Goal: Task Accomplishment & Management: Complete application form

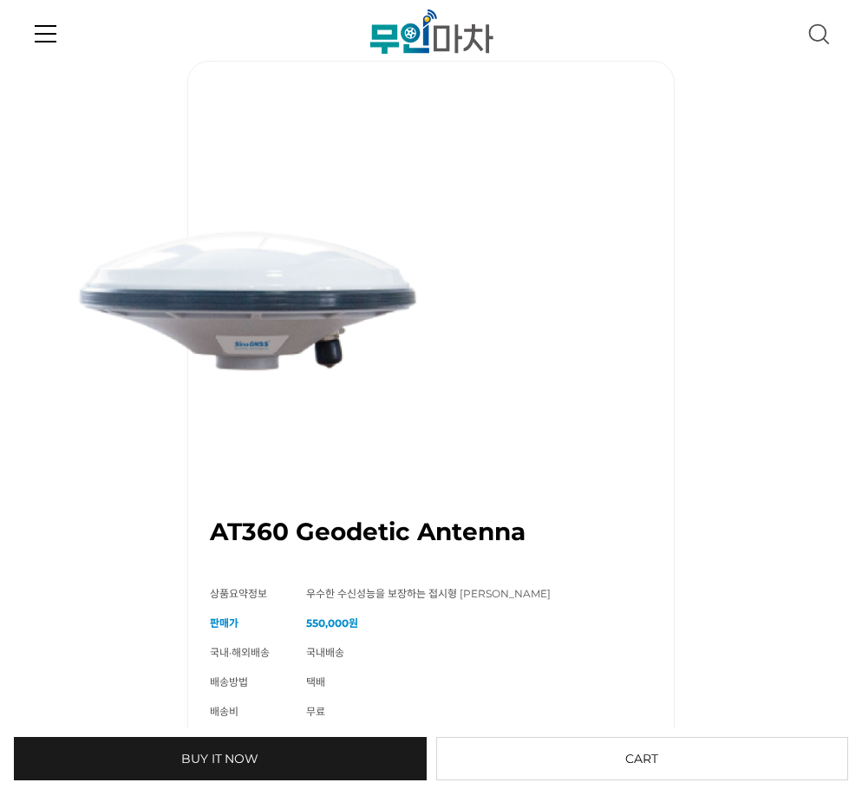
drag, startPoint x: 16, startPoint y: 28, endPoint x: 41, endPoint y: 39, distance: 26.8
click at [18, 28] on header ".cls-1 { fill: url(#linear-gradient-2); } .cls-2 { fill: url(#linear-gradient-6…" at bounding box center [431, 28] width 862 height 56
click at [41, 39] on link at bounding box center [46, 33] width 22 height 56
click at [56, 27] on icon at bounding box center [46, 26] width 22 height 2
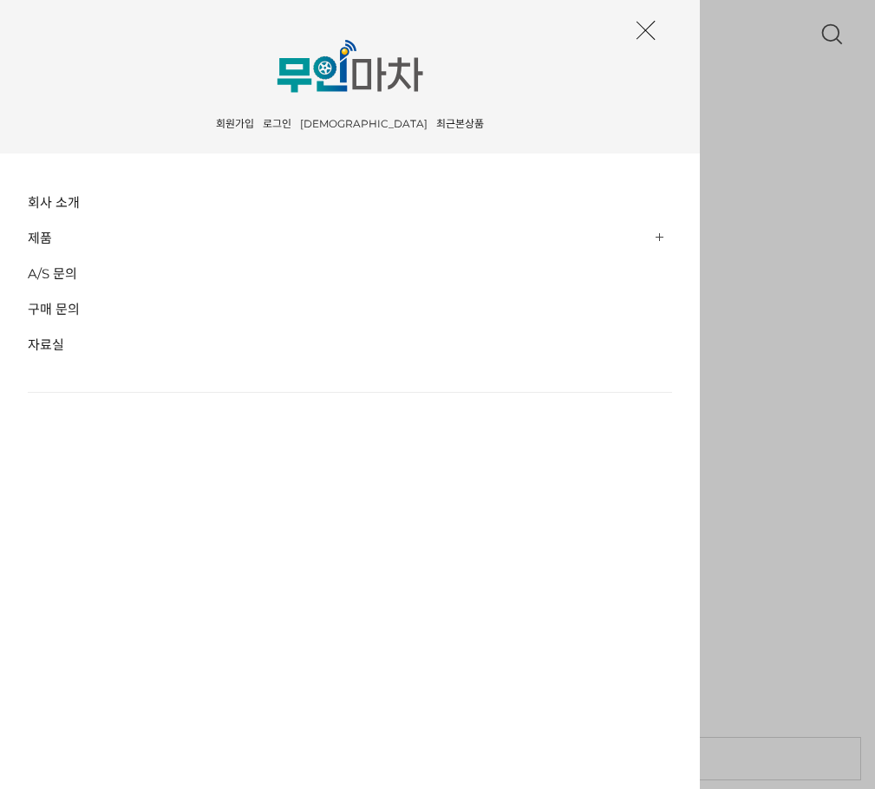
click at [296, 122] on link "로그인" at bounding box center [276, 126] width 37 height 15
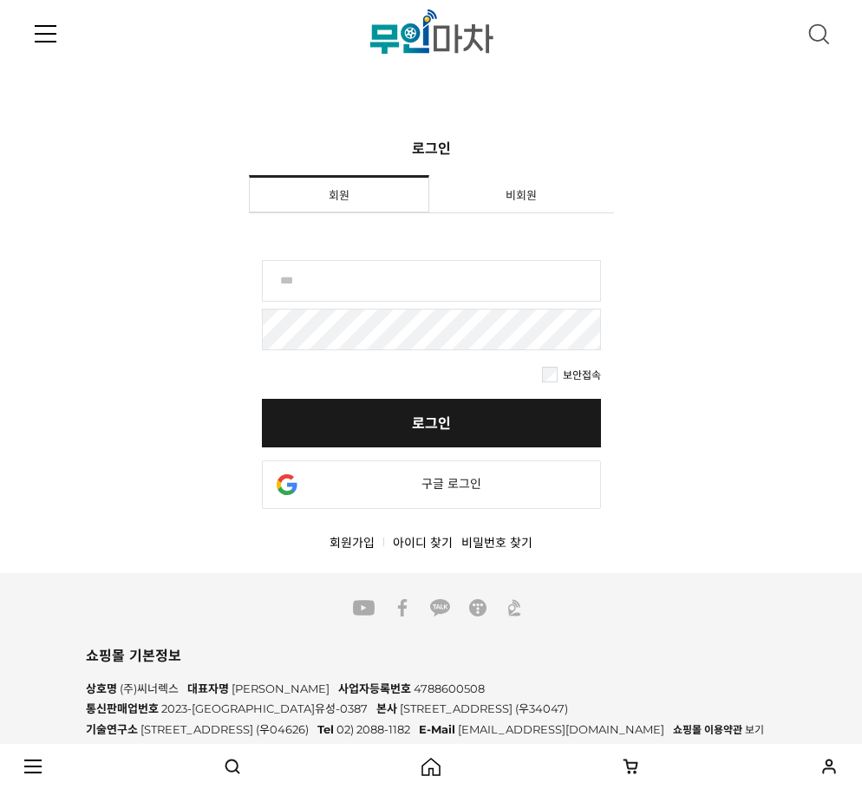
drag, startPoint x: 334, startPoint y: 271, endPoint x: 330, endPoint y: 281, distance: 10.5
click at [334, 271] on input "text" at bounding box center [431, 281] width 339 height 42
type input "********"
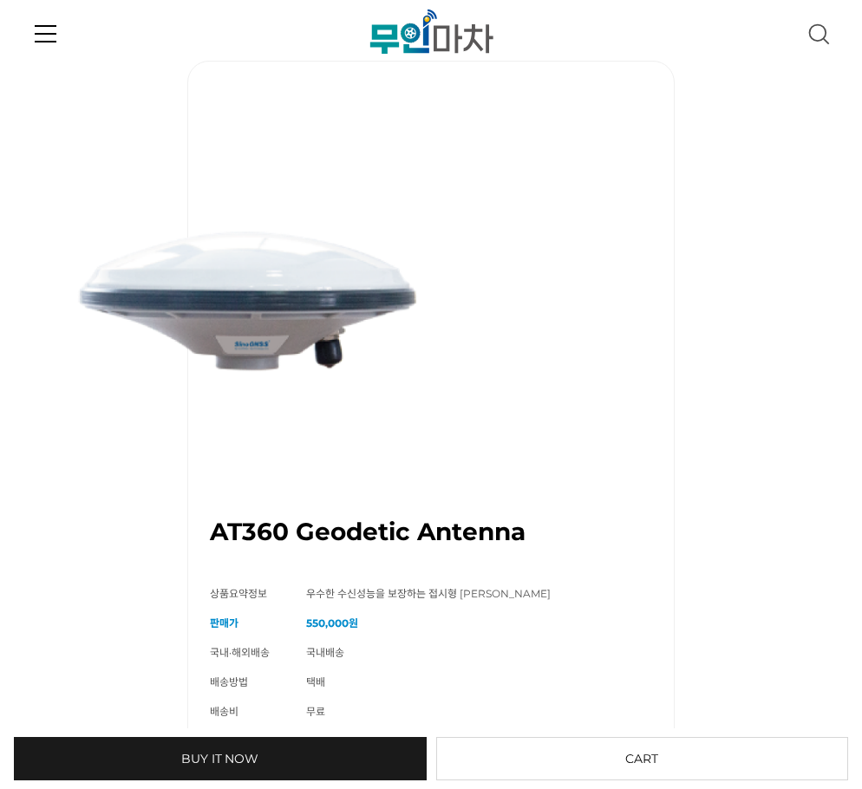
click at [44, 28] on link at bounding box center [46, 33] width 22 height 56
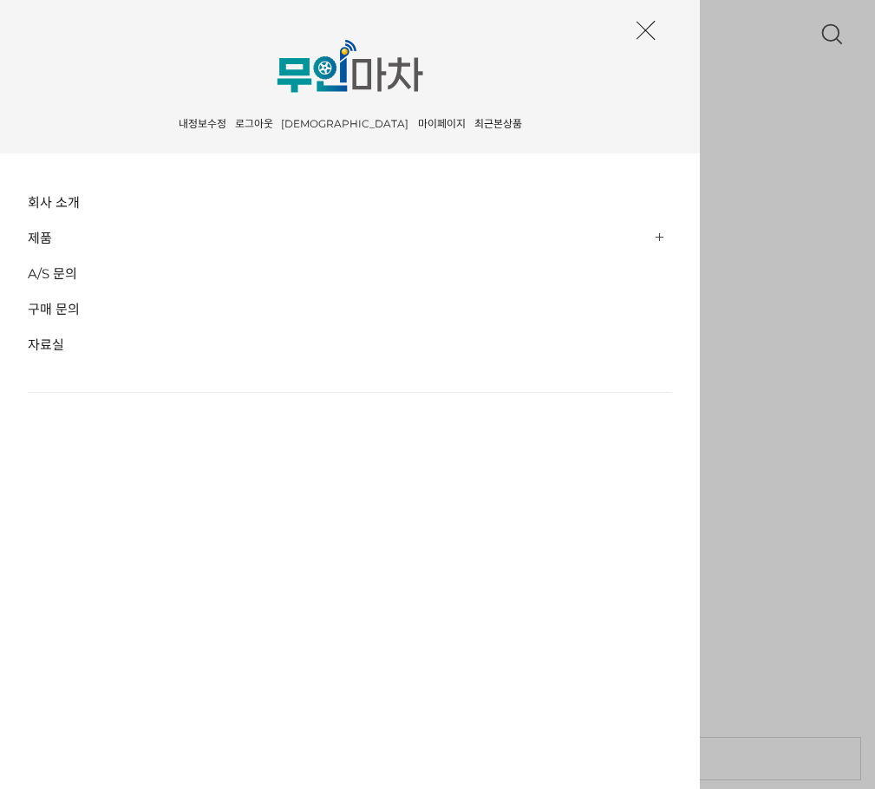
click at [342, 119] on link "[DEMOGRAPHIC_DATA]" at bounding box center [346, 126] width 136 height 15
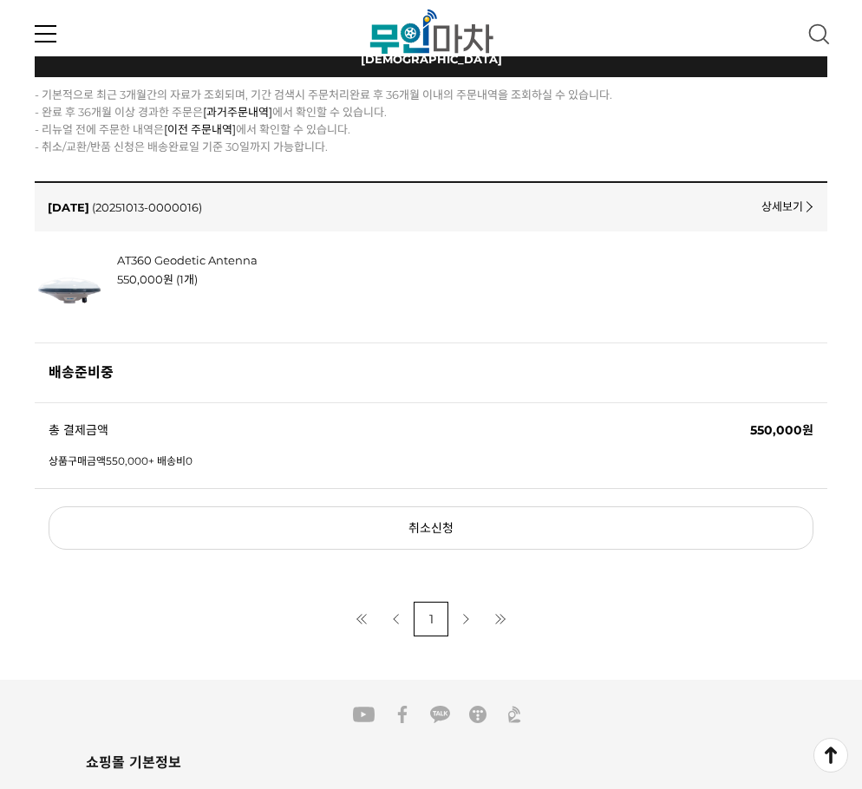
scroll to position [260, 0]
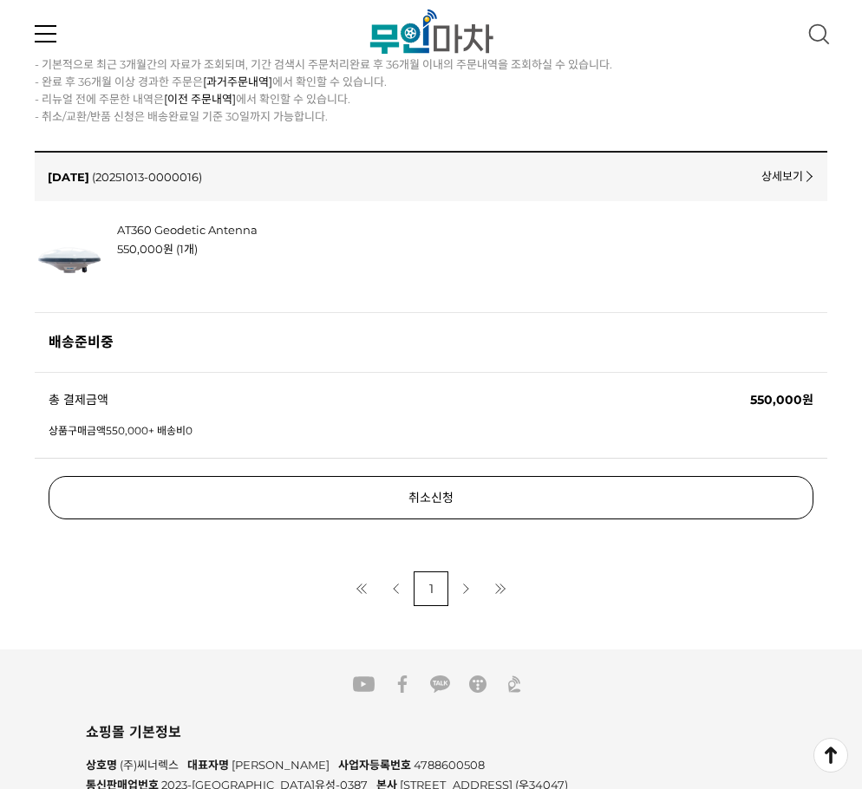
click at [293, 494] on link "취소신청" at bounding box center [431, 497] width 765 height 43
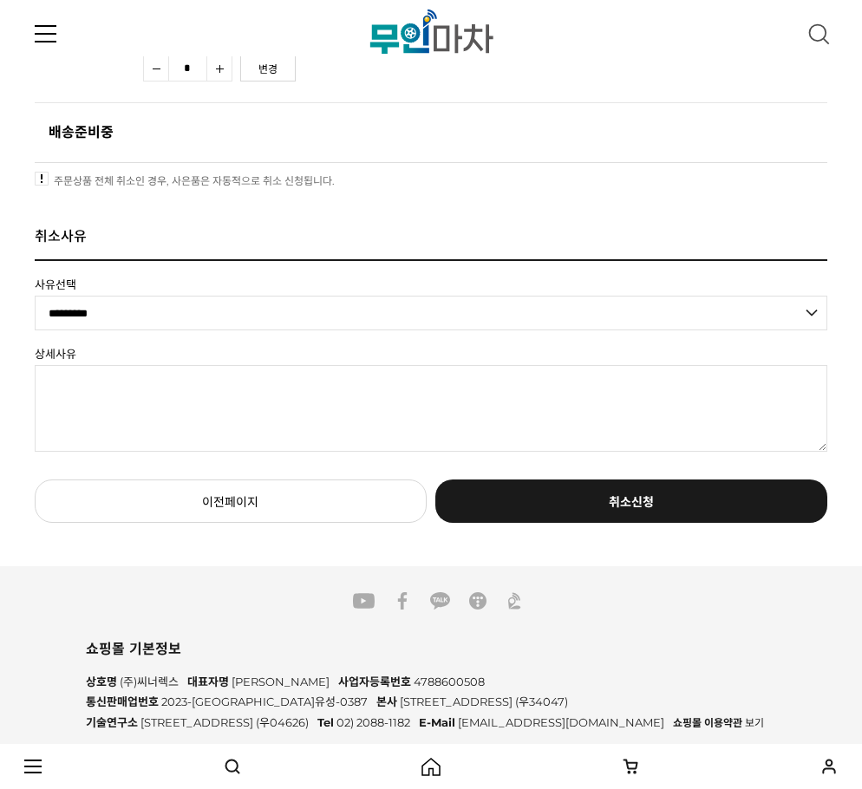
scroll to position [173, 0]
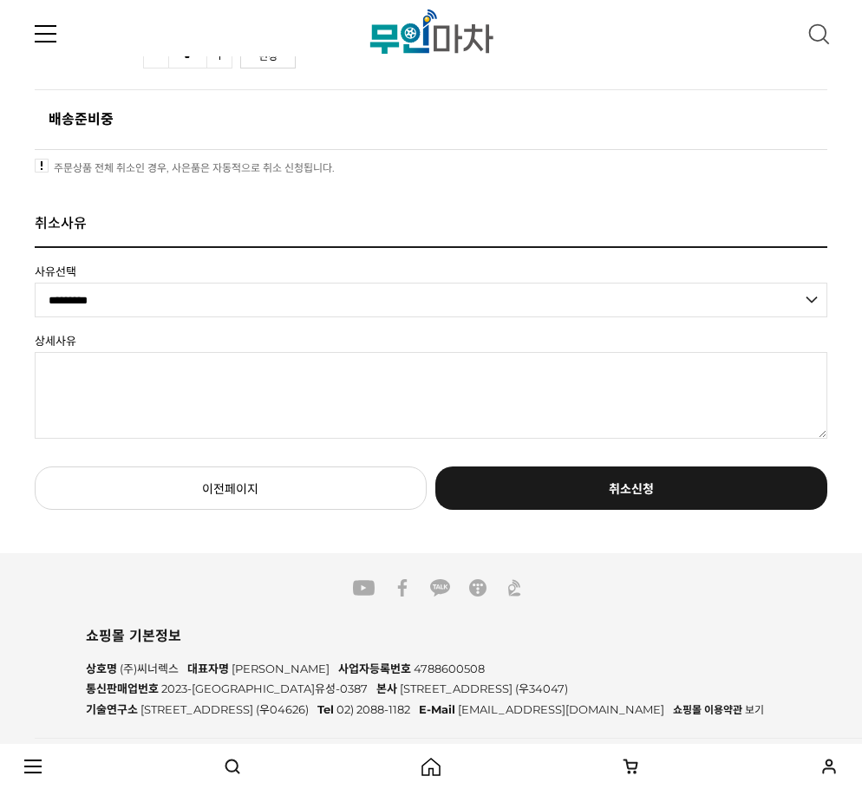
click at [232, 383] on textarea at bounding box center [431, 395] width 793 height 87
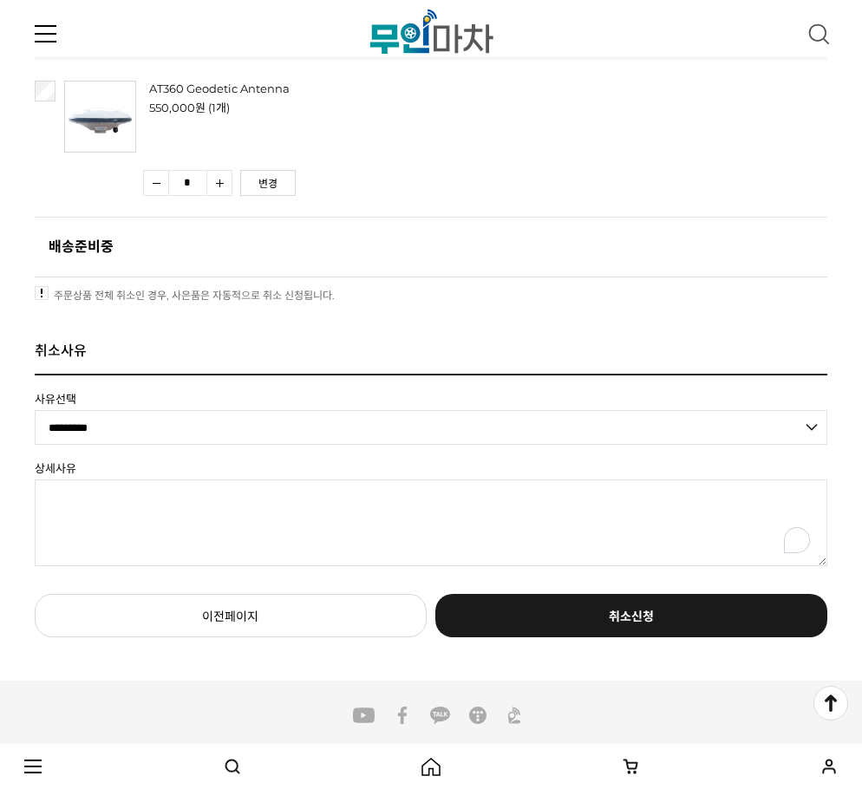
scroll to position [0, 0]
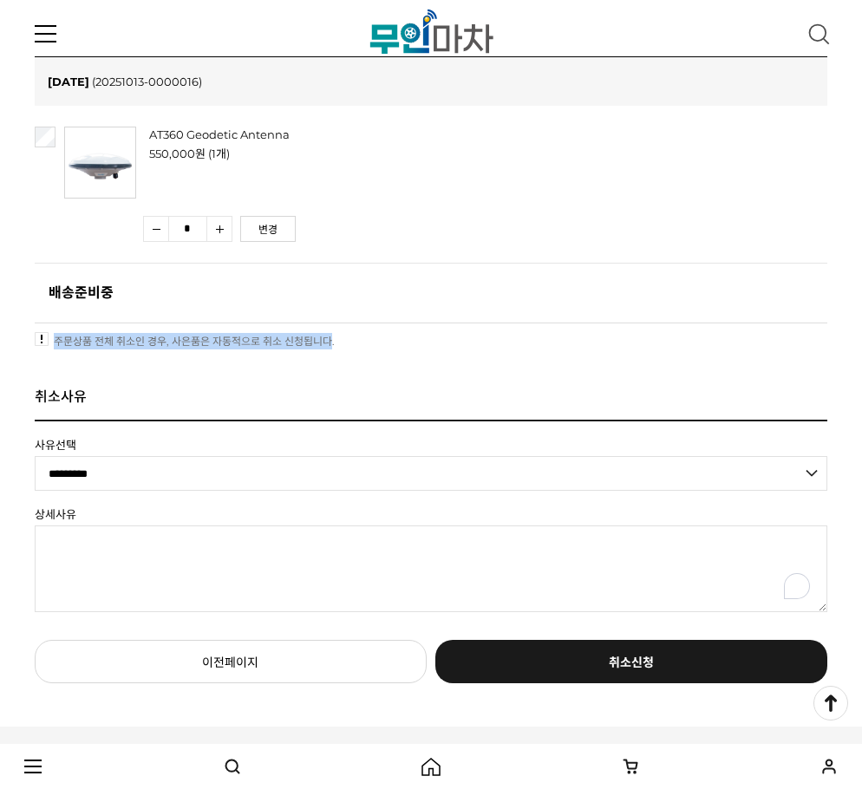
drag, startPoint x: 334, startPoint y: 337, endPoint x: 26, endPoint y: 338, distance: 307.9
click at [26, 338] on div "현재 위치 홈 마이쇼핑 취소신청 취소신청 2025-10-13 (20251013-0000016) AT360 Geodetic Antenna 550…" at bounding box center [431, 342] width 862 height 684
click at [126, 337] on li "주문상품 전체 취소인 경우, 사은품은 자동적으로 취소 신청됩니다." at bounding box center [431, 341] width 793 height 18
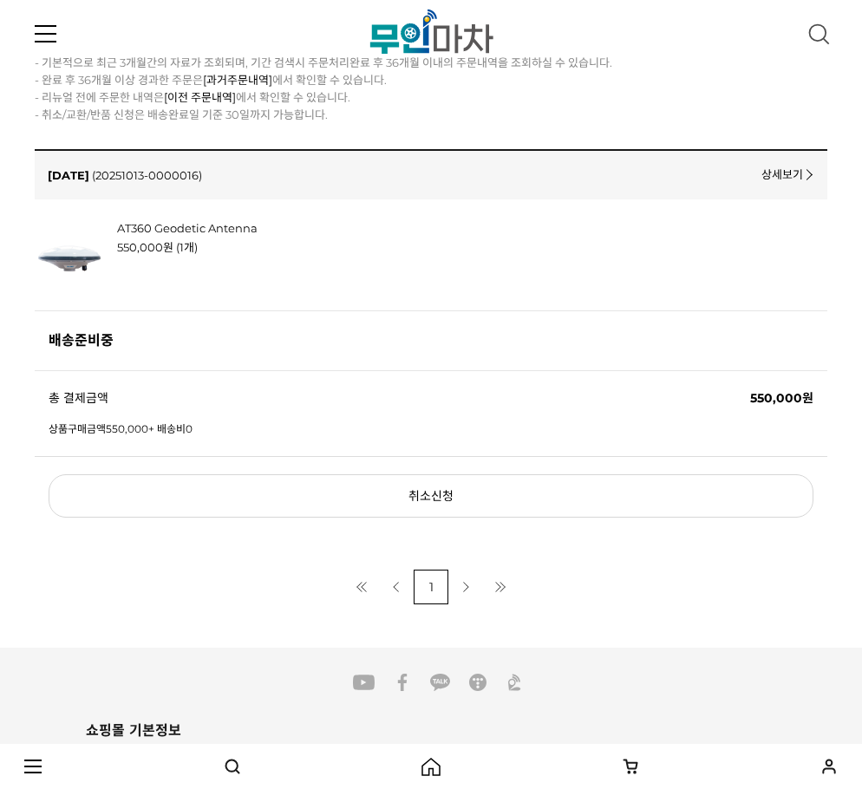
scroll to position [260, 0]
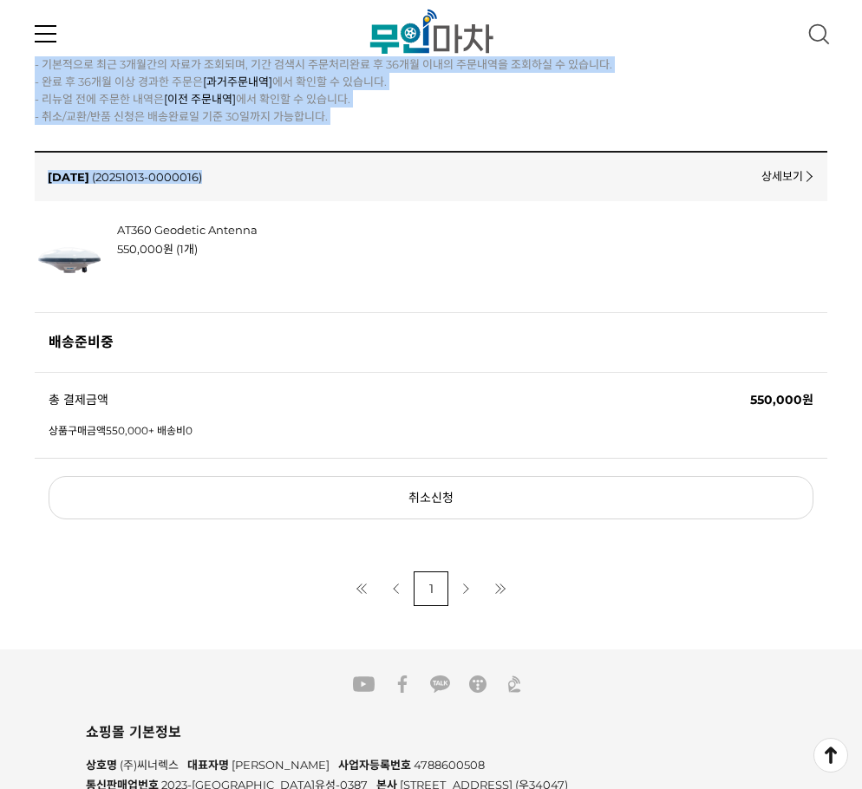
drag, startPoint x: 343, startPoint y: 137, endPoint x: 35, endPoint y: 75, distance: 314.9
click at [35, 75] on div "**********" at bounding box center [431, 174] width 793 height 866
click at [132, 73] on li "- 기본적으로 최근 3개월간의 자료가 조회되며, 기간 검색시 주문처리완료 후 36개월 이내의 주문내역을 조회하실 수 있습니다." at bounding box center [431, 64] width 793 height 17
drag, startPoint x: 341, startPoint y: 128, endPoint x: 24, endPoint y: 75, distance: 321.0
click at [24, 75] on div "**********" at bounding box center [431, 173] width 862 height 867
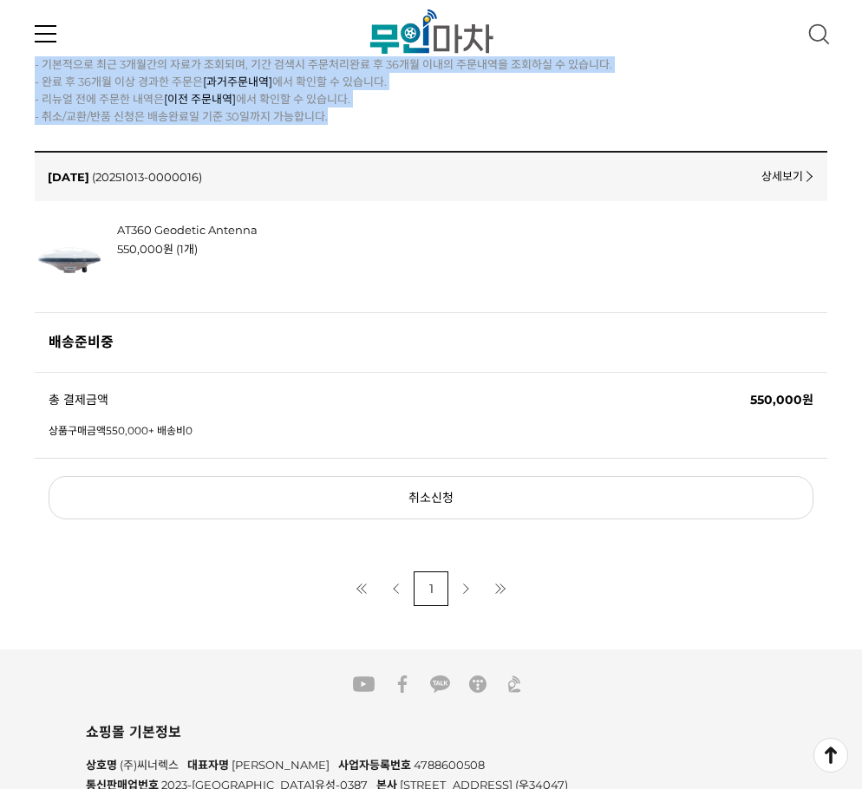
click at [213, 77] on li "- 완료 후 36개월 이상 경과한 주문은 [과거주문내역] 에서 확인할 수 있습니다." at bounding box center [431, 81] width 793 height 17
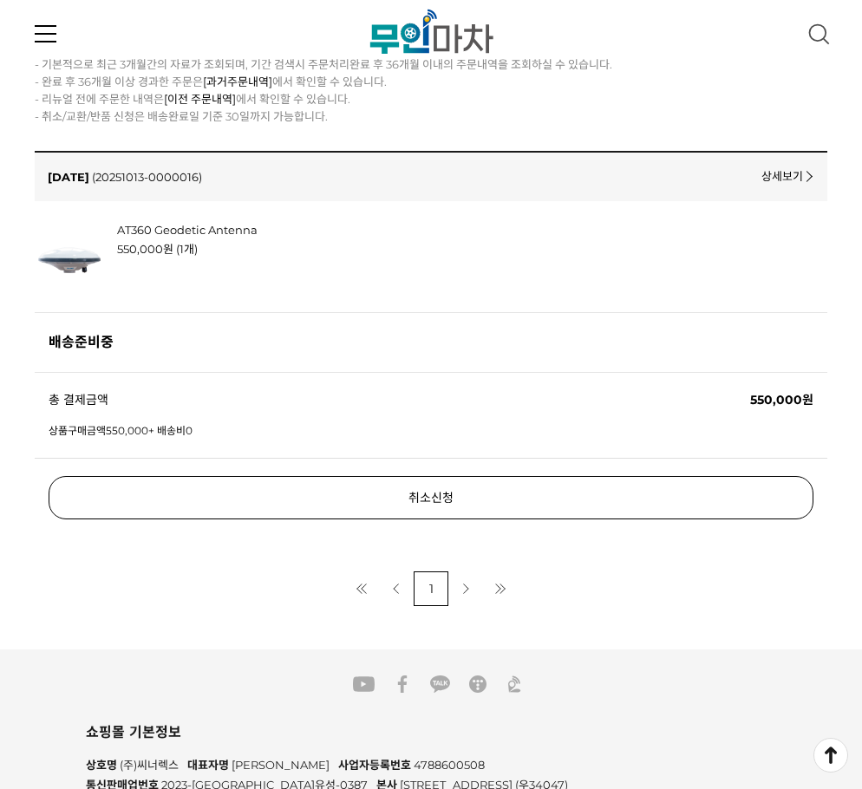
click at [387, 491] on link "취소신청" at bounding box center [431, 497] width 765 height 43
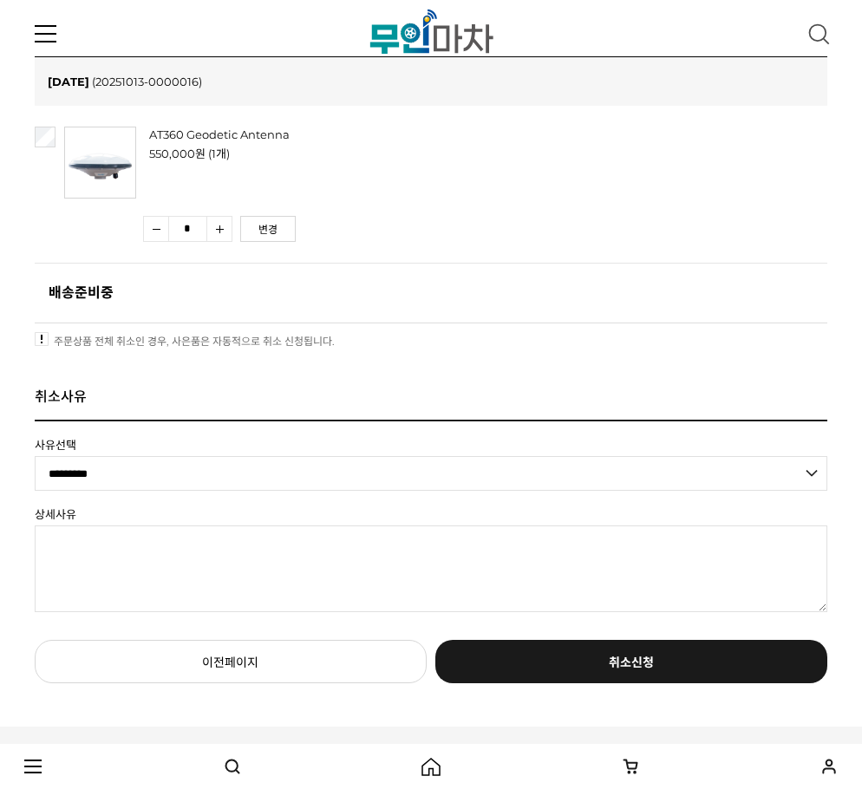
click at [134, 484] on select "********* **** ****** **** **" at bounding box center [431, 473] width 793 height 35
select select "*"
click at [35, 456] on select "********* **** ****** **** **" at bounding box center [431, 473] width 793 height 35
click at [158, 543] on textarea at bounding box center [431, 569] width 793 height 87
type textarea "*"
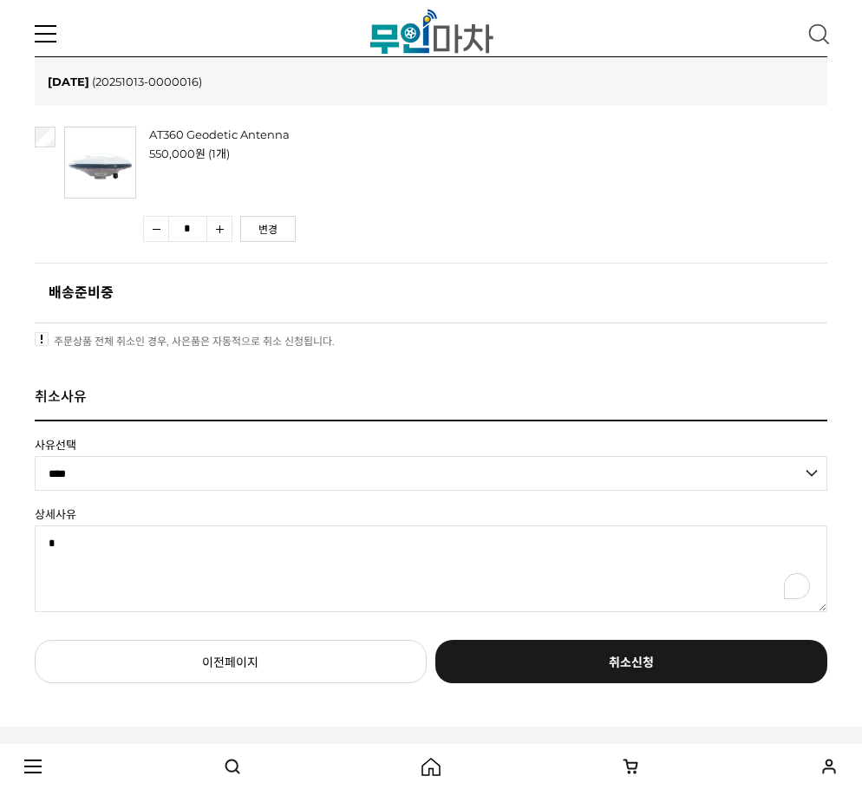
type textarea "*"
type textarea "******"
click at [577, 649] on link "취소신청" at bounding box center [631, 661] width 392 height 43
click at [143, 485] on select "********* **** ****** **** **" at bounding box center [431, 473] width 793 height 35
click at [166, 385] on div "취소사유" at bounding box center [431, 395] width 793 height 21
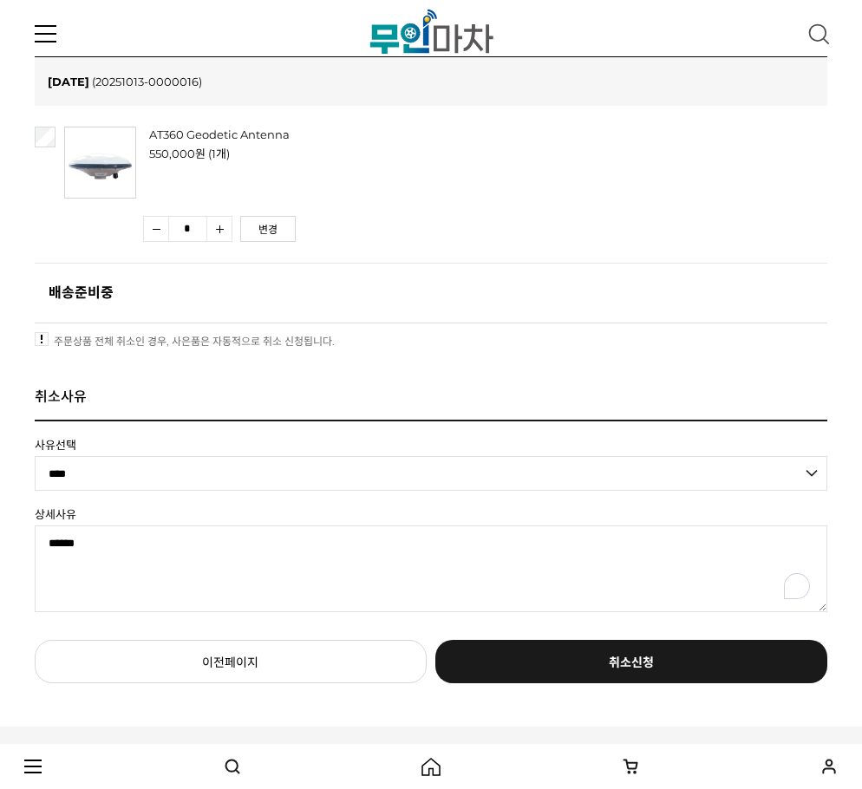
click at [602, 665] on link "취소신청" at bounding box center [631, 661] width 392 height 43
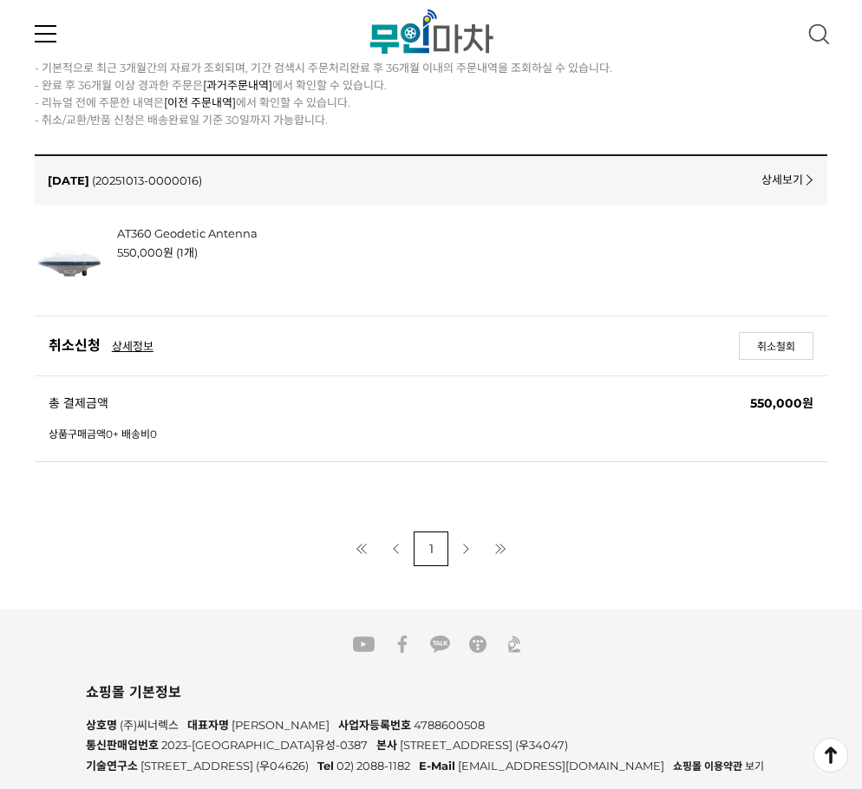
scroll to position [260, 0]
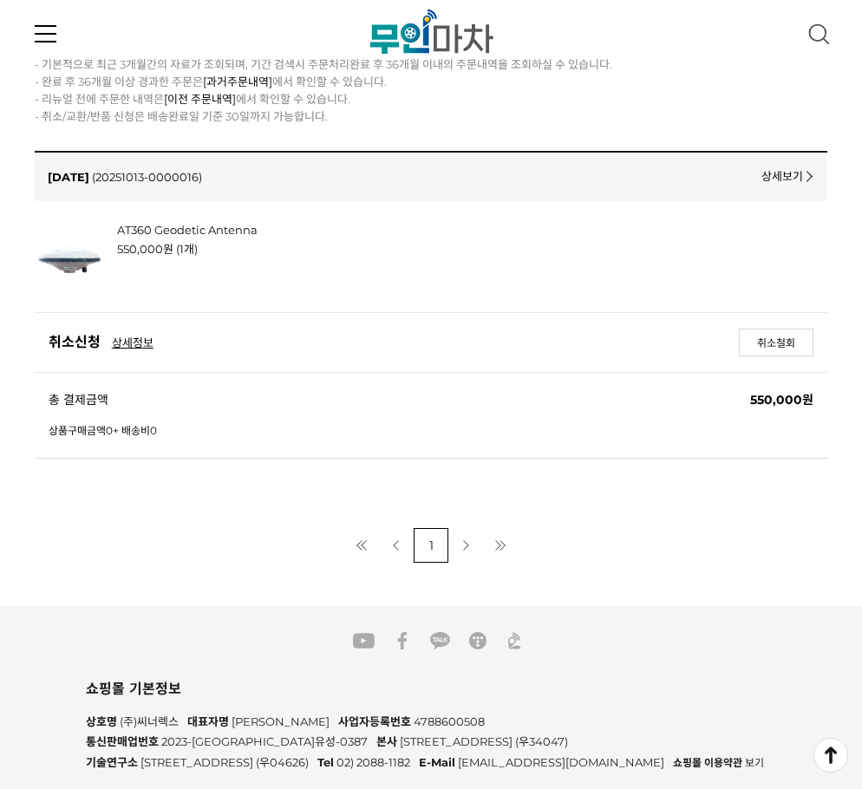
click at [782, 178] on link "상세보기" at bounding box center [786, 175] width 49 height 16
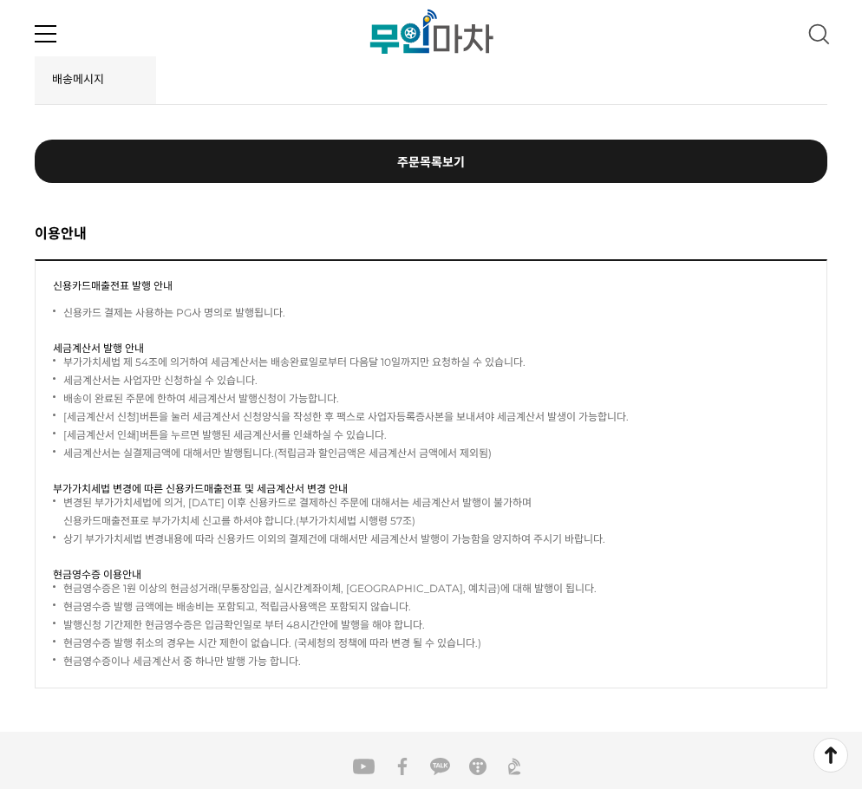
scroll to position [1398, 0]
